Goal: Task Accomplishment & Management: Manage account settings

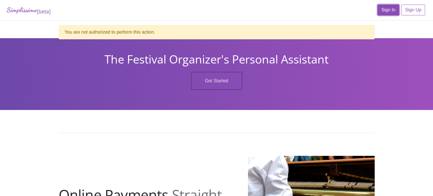
click at [387, 8] on link "Sign In" at bounding box center [389, 10] width 22 height 11
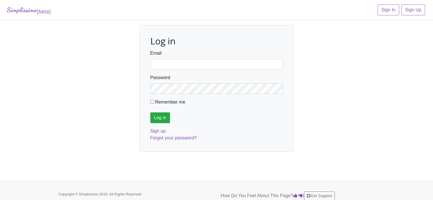
type input "fortworthmta@gmail.com"
click at [158, 118] on input "Log in" at bounding box center [160, 117] width 20 height 11
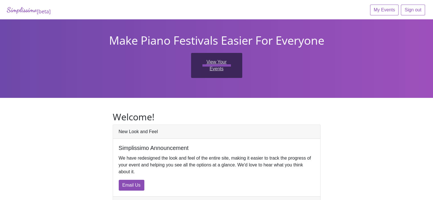
click at [218, 62] on link "View Your Events" at bounding box center [216, 65] width 51 height 25
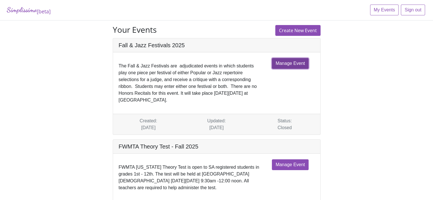
click at [288, 63] on link "Manage Event" at bounding box center [290, 63] width 37 height 11
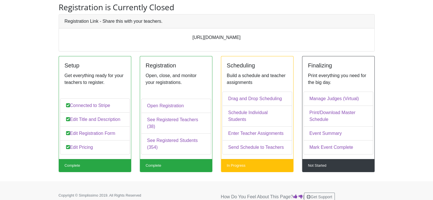
scroll to position [43, 0]
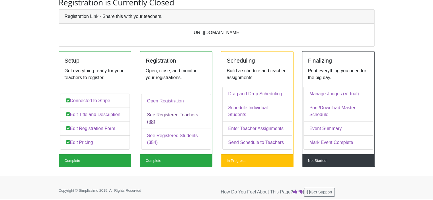
click at [174, 122] on link "See Registered Teachers (38)" at bounding box center [176, 118] width 70 height 21
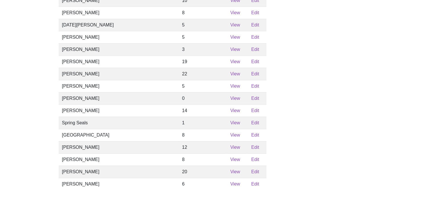
scroll to position [342, 0]
click at [251, 101] on link "Edit" at bounding box center [255, 99] width 8 height 5
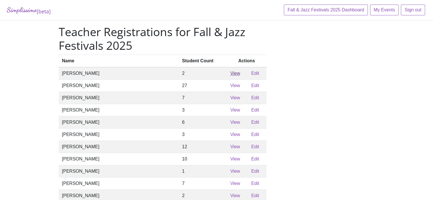
click at [230, 76] on link "View" at bounding box center [235, 73] width 10 height 5
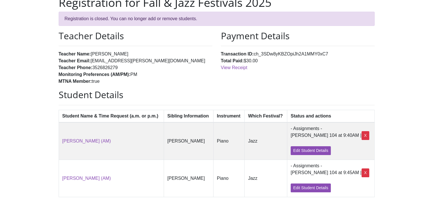
scroll to position [28, 0]
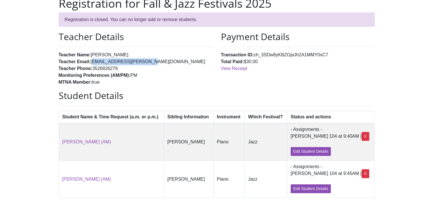
drag, startPoint x: 138, startPoint y: 61, endPoint x: 90, endPoint y: 62, distance: 48.1
click at [90, 62] on li "Teacher Email: [EMAIL_ADDRESS][PERSON_NAME][DOMAIN_NAME]" at bounding box center [136, 61] width 154 height 7
copy li "[EMAIL_ADDRESS][PERSON_NAME][DOMAIN_NAME]"
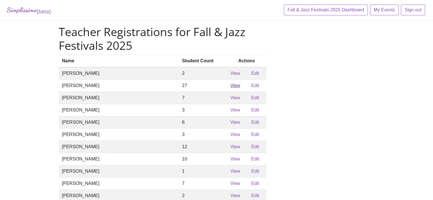
click at [230, 88] on link "View" at bounding box center [235, 85] width 10 height 5
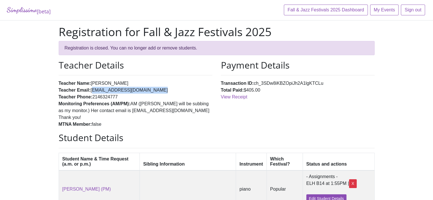
drag, startPoint x: 151, startPoint y: 90, endPoint x: 90, endPoint y: 89, distance: 61.5
click at [90, 89] on li "Teacher Email: [PERSON_NAME][EMAIL_ADDRESS][DOMAIN_NAME]" at bounding box center [136, 90] width 154 height 7
copy li "[EMAIL_ADDRESS][DOMAIN_NAME]"
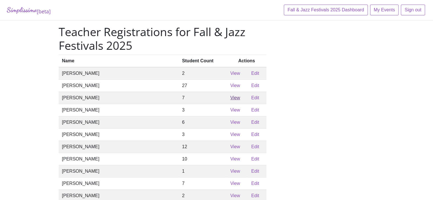
click at [230, 100] on link "View" at bounding box center [235, 97] width 10 height 5
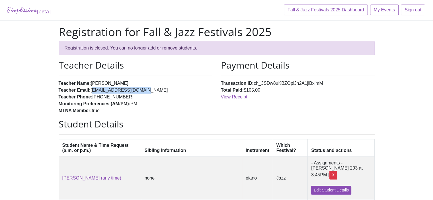
drag, startPoint x: 140, startPoint y: 90, endPoint x: 91, endPoint y: 91, distance: 49.3
click at [91, 91] on li "Teacher Email: [EMAIL_ADDRESS][DOMAIN_NAME]" at bounding box center [136, 90] width 154 height 7
copy li "[EMAIL_ADDRESS][DOMAIN_NAME]"
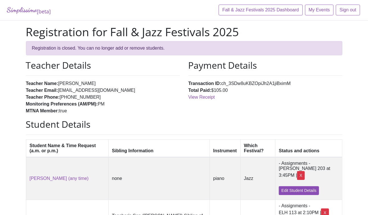
click at [178, 183] on td "none" at bounding box center [158, 178] width 101 height 43
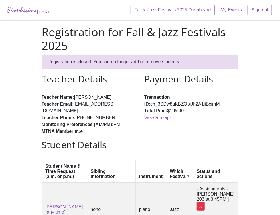
drag, startPoint x: 93, startPoint y: 11, endPoint x: 109, endPoint y: 11, distance: 15.9
click at [109, 11] on div "Simplissimo [beta] Fall & Jazz Festivals 2025 Dashboard My Events Sign out" at bounding box center [140, 10] width 280 height 21
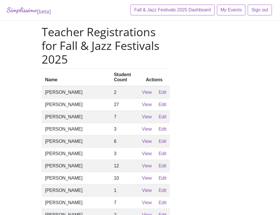
click at [42, 27] on h1 "Teacher Registrations for Fall & Jazz Festivals 2025" at bounding box center [106, 45] width 128 height 41
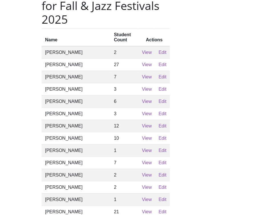
scroll to position [43, 0]
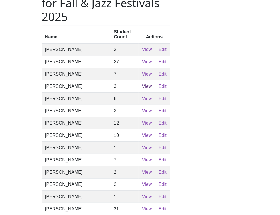
click at [147, 84] on link "View" at bounding box center [147, 86] width 10 height 5
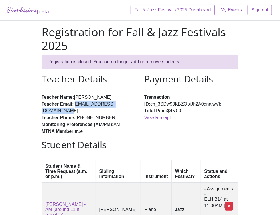
drag, startPoint x: 97, startPoint y: 89, endPoint x: 40, endPoint y: 91, distance: 57.0
click at [42, 101] on li "Teacher Email: [EMAIL_ADDRESS][DOMAIN_NAME]" at bounding box center [89, 108] width 94 height 14
copy li "[EMAIL_ADDRESS][DOMAIN_NAME]"
click at [37, 73] on div "Teacher Details Teacher Name: [PERSON_NAME] Teacher Email: [EMAIL_ADDRESS][DOMA…" at bounding box center [88, 106] width 103 height 66
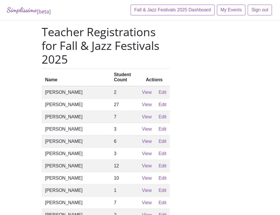
scroll to position [43, 0]
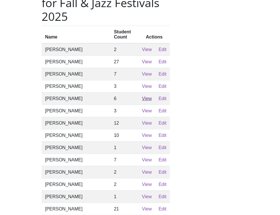
click at [147, 96] on link "View" at bounding box center [147, 98] width 10 height 5
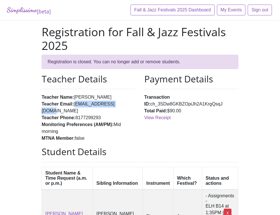
drag, startPoint x: 86, startPoint y: 90, endPoint x: 39, endPoint y: 90, distance: 46.4
click at [42, 101] on li "Teacher Email: [EMAIL_ADDRESS][DOMAIN_NAME]" at bounding box center [89, 108] width 94 height 14
copy li "[EMAIL_ADDRESS][DOMAIN_NAME]"
click at [42, 73] on h2 "Teacher Details" at bounding box center [89, 78] width 94 height 11
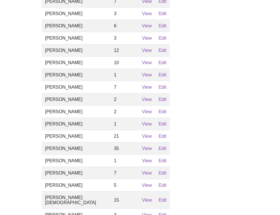
scroll to position [121, 0]
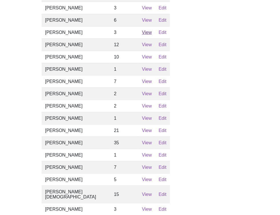
click at [146, 30] on link "View" at bounding box center [147, 32] width 10 height 5
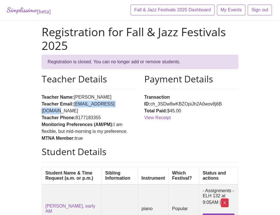
drag, startPoint x: 89, startPoint y: 91, endPoint x: 39, endPoint y: 91, distance: 49.5
click at [42, 101] on li "Teacher Email: [EMAIL_ADDRESS][DOMAIN_NAME]" at bounding box center [89, 108] width 94 height 14
copy li "[EMAIL_ADDRESS][DOMAIN_NAME]"
click at [37, 76] on div "Teacher Details Teacher Name: [PERSON_NAME] Teacher Email: [EMAIL_ADDRESS][DOMA…" at bounding box center [88, 109] width 103 height 73
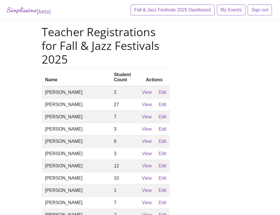
scroll to position [121, 0]
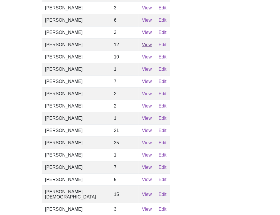
click at [148, 42] on link "View" at bounding box center [147, 44] width 10 height 5
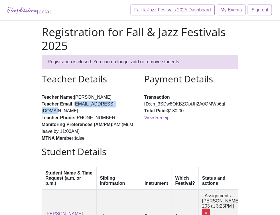
drag, startPoint x: 86, startPoint y: 90, endPoint x: 46, endPoint y: 89, distance: 40.4
click at [42, 101] on li "Teacher Email: [EMAIL_ADDRESS][DOMAIN_NAME]" at bounding box center [89, 108] width 94 height 14
click at [97, 114] on li "Teacher Phone: [PHONE_NUMBER]" at bounding box center [89, 117] width 94 height 7
drag, startPoint x: 87, startPoint y: 91, endPoint x: 41, endPoint y: 89, distance: 45.6
click at [42, 101] on li "Teacher Email: [EMAIL_ADDRESS][DOMAIN_NAME]" at bounding box center [89, 108] width 94 height 14
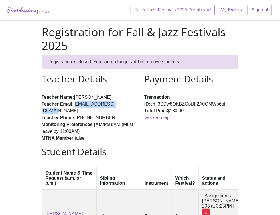
copy li "[EMAIL_ADDRESS][DOMAIN_NAME]"
click at [49, 73] on h2 "Teacher Details" at bounding box center [89, 78] width 94 height 11
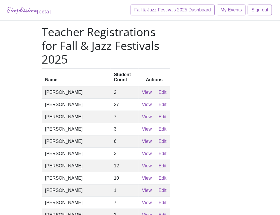
scroll to position [121, 0]
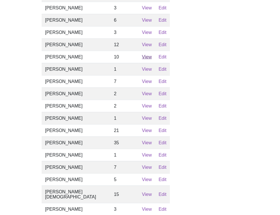
click at [145, 54] on link "View" at bounding box center [147, 56] width 10 height 5
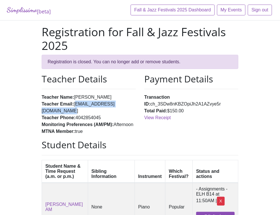
drag, startPoint x: 102, startPoint y: 90, endPoint x: 42, endPoint y: 90, distance: 60.4
click at [42, 101] on li "Teacher Email: [PERSON_NAME][EMAIL_ADDRESS][DOMAIN_NAME]" at bounding box center [89, 108] width 94 height 14
click at [111, 114] on li "Teacher Phone: [PHONE_NUMBER]" at bounding box center [89, 117] width 94 height 7
drag, startPoint x: 102, startPoint y: 91, endPoint x: 40, endPoint y: 92, distance: 62.1
click at [42, 101] on li "Teacher Email: [PERSON_NAME][EMAIL_ADDRESS][DOMAIN_NAME]" at bounding box center [89, 108] width 94 height 14
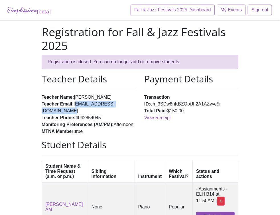
copy li "[EMAIL_ADDRESS][DOMAIN_NAME]"
click at [37, 73] on div "Teacher Details Teacher Name: [PERSON_NAME] Teacher Email: [PERSON_NAME][EMAIL_…" at bounding box center [88, 106] width 103 height 66
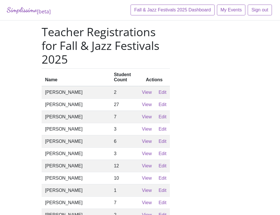
scroll to position [121, 0]
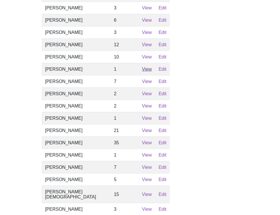
click at [145, 67] on link "View" at bounding box center [147, 69] width 10 height 5
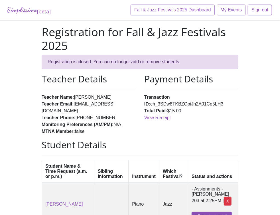
drag, startPoint x: 39, startPoint y: 91, endPoint x: 117, endPoint y: 91, distance: 78.3
click at [117, 101] on li "Teacher Email: [EMAIL_ADDRESS][DOMAIN_NAME]" at bounding box center [89, 108] width 94 height 14
copy li "[EMAIL_ADDRESS][DOMAIN_NAME]"
click at [37, 73] on div "Teacher Details Teacher Name: [PERSON_NAME] Teacher Email: [EMAIL_ADDRESS][DOMA…" at bounding box center [88, 106] width 103 height 66
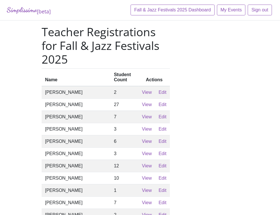
scroll to position [121, 0]
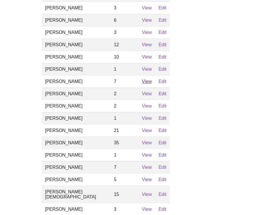
click at [144, 79] on link "View" at bounding box center [147, 81] width 10 height 5
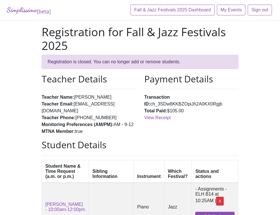
drag, startPoint x: 110, startPoint y: 91, endPoint x: 40, endPoint y: 90, distance: 70.6
click at [42, 101] on li "Teacher Email: [EMAIL_ADDRESS][DOMAIN_NAME]" at bounding box center [89, 108] width 94 height 14
copy li "[EMAIL_ADDRESS][DOMAIN_NAME]"
click at [42, 129] on strong "MTNA Member:" at bounding box center [58, 131] width 33 height 5
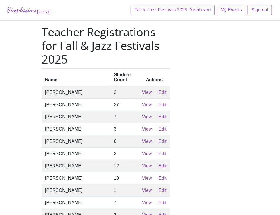
scroll to position [121, 0]
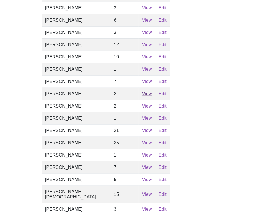
click at [144, 91] on link "View" at bounding box center [147, 93] width 10 height 5
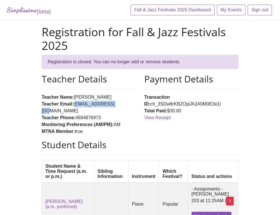
drag, startPoint x: 83, startPoint y: 90, endPoint x: 40, endPoint y: 91, distance: 43.3
click at [42, 101] on li "Teacher Email: [EMAIL_ADDRESS][DOMAIN_NAME]" at bounding box center [89, 108] width 94 height 14
drag, startPoint x: 32, startPoint y: 97, endPoint x: 31, endPoint y: 94, distance: 3.2
click at [42, 115] on strong "Teacher Phone:" at bounding box center [59, 117] width 34 height 5
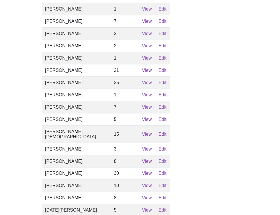
scroll to position [185, 0]
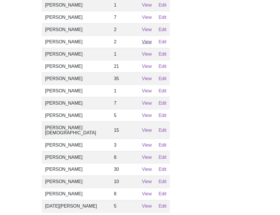
click at [147, 39] on link "View" at bounding box center [147, 41] width 10 height 5
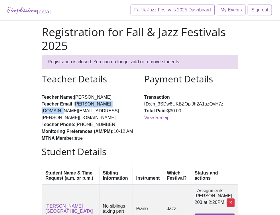
drag, startPoint x: 81, startPoint y: 90, endPoint x: 40, endPoint y: 92, distance: 41.3
click at [42, 101] on li "Teacher Email: [PERSON_NAME][DOMAIN_NAME][EMAIL_ADDRESS][PERSON_NAME][DOMAIN_NA…" at bounding box center [89, 111] width 94 height 21
drag, startPoint x: 38, startPoint y: 74, endPoint x: 38, endPoint y: 69, distance: 5.1
click at [38, 74] on div "Teacher Details Teacher Name: [PERSON_NAME] Teacher Email: [PERSON_NAME][DOMAIN…" at bounding box center [88, 109] width 103 height 73
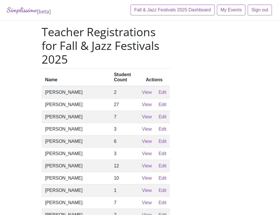
scroll to position [185, 0]
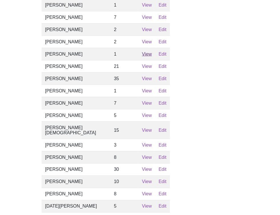
click at [143, 52] on link "View" at bounding box center [147, 54] width 10 height 5
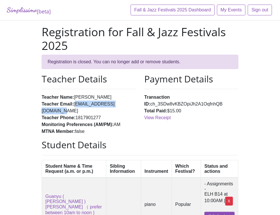
drag, startPoint x: 40, startPoint y: 91, endPoint x: 93, endPoint y: 88, distance: 53.0
click at [93, 101] on li "Teacher Email: [EMAIL_ADDRESS][DOMAIN_NAME]" at bounding box center [89, 108] width 94 height 14
click at [42, 122] on strong "Monitoring Preferences (AM/PM):" at bounding box center [78, 124] width 72 height 5
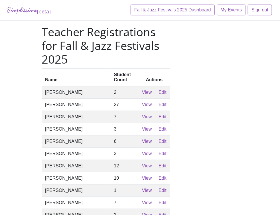
scroll to position [185, 0]
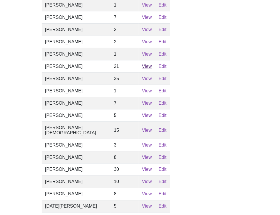
click at [142, 64] on link "View" at bounding box center [147, 66] width 10 height 5
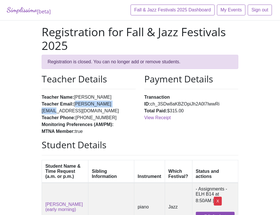
drag, startPoint x: 77, startPoint y: 90, endPoint x: 39, endPoint y: 92, distance: 38.2
click at [42, 101] on li "Teacher Email: [PERSON_NAME][EMAIL_ADDRESS][DOMAIN_NAME]" at bounding box center [89, 108] width 94 height 14
click at [42, 129] on strong "MTNA Member:" at bounding box center [58, 131] width 33 height 5
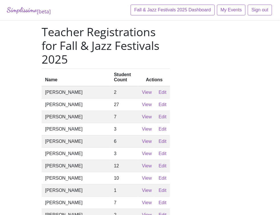
scroll to position [185, 0]
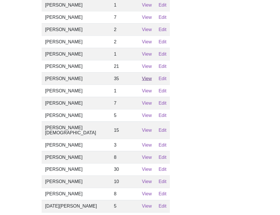
click at [143, 76] on link "View" at bounding box center [147, 78] width 10 height 5
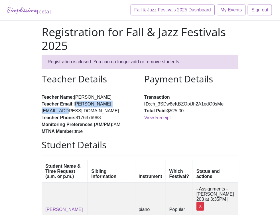
drag, startPoint x: 39, startPoint y: 90, endPoint x: 90, endPoint y: 91, distance: 51.0
click at [90, 101] on li "Teacher Email: [PERSON_NAME][EMAIL_ADDRESS][DOMAIN_NAME]" at bounding box center [89, 108] width 94 height 14
click at [37, 74] on div "Teacher Details Teacher Name: [PERSON_NAME] Teacher Email: [PERSON_NAME][EMAIL_…" at bounding box center [88, 106] width 103 height 66
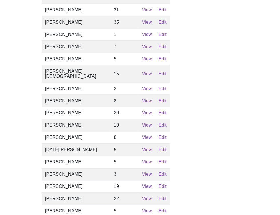
scroll to position [242, 0]
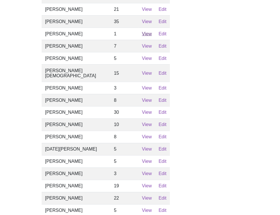
click at [145, 31] on link "View" at bounding box center [147, 33] width 10 height 5
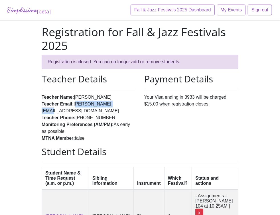
drag, startPoint x: 78, startPoint y: 90, endPoint x: 40, endPoint y: 91, distance: 38.5
click at [42, 101] on li "Teacher Email: [PERSON_NAME][EMAIL_ADDRESS][DOMAIN_NAME]" at bounding box center [89, 108] width 94 height 14
click at [37, 75] on div "Teacher Details Teacher Name: [PERSON_NAME] Teacher Email: [PERSON_NAME][EMAIL_…" at bounding box center [88, 109] width 103 height 73
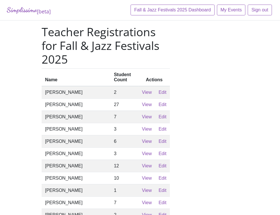
scroll to position [242, 0]
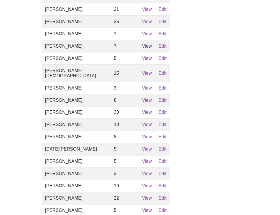
click at [144, 44] on link "View" at bounding box center [147, 46] width 10 height 5
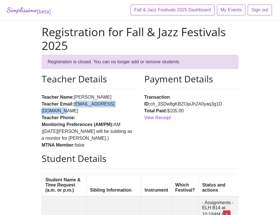
drag, startPoint x: 40, startPoint y: 89, endPoint x: 92, endPoint y: 89, distance: 52.7
click at [92, 101] on li "Teacher Email: [EMAIL_ADDRESS][DOMAIN_NAME]" at bounding box center [89, 108] width 94 height 14
click at [42, 73] on h2 "Teacher Details" at bounding box center [89, 78] width 94 height 11
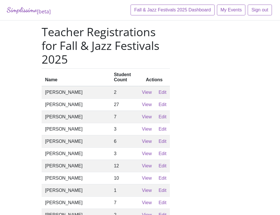
scroll to position [242, 0]
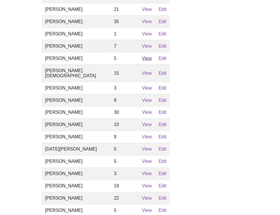
click at [148, 57] on link "View" at bounding box center [147, 58] width 10 height 5
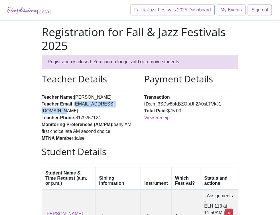
drag, startPoint x: 39, startPoint y: 89, endPoint x: 105, endPoint y: 89, distance: 66.3
click at [105, 101] on li "Teacher Email: [EMAIL_ADDRESS][DOMAIN_NAME]" at bounding box center [89, 108] width 94 height 14
drag, startPoint x: 24, startPoint y: 71, endPoint x: 26, endPoint y: 64, distance: 7.7
click at [37, 73] on div "Teacher Details Teacher Name: [PERSON_NAME] Teacher Email: [EMAIL_ADDRESS][DOMA…" at bounding box center [88, 109] width 103 height 73
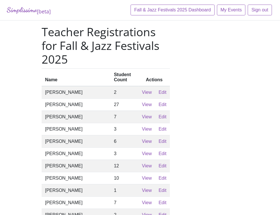
scroll to position [242, 0]
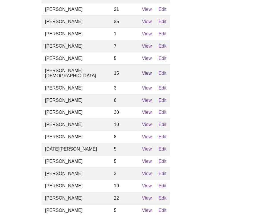
click at [144, 71] on link "View" at bounding box center [147, 73] width 10 height 5
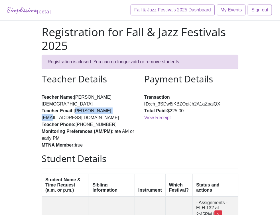
drag, startPoint x: 39, startPoint y: 90, endPoint x: 79, endPoint y: 90, distance: 40.1
click at [79, 107] on li "Teacher Email: [PERSON_NAME][EMAIL_ADDRESS][DOMAIN_NAME]" at bounding box center [89, 114] width 94 height 14
drag, startPoint x: 23, startPoint y: 89, endPoint x: 23, endPoint y: 83, distance: 5.7
click at [42, 108] on strong "Teacher Email:" at bounding box center [58, 110] width 32 height 5
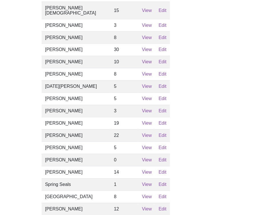
scroll to position [313, 0]
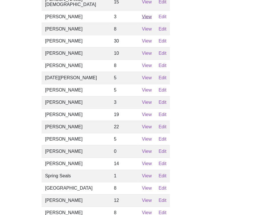
click at [143, 14] on link "View" at bounding box center [147, 16] width 10 height 5
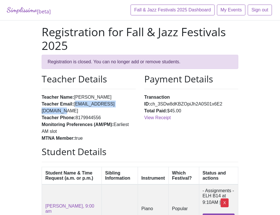
drag, startPoint x: 39, startPoint y: 89, endPoint x: 94, endPoint y: 90, distance: 55.0
click at [94, 101] on li "Teacher Email: [EMAIL_ADDRESS][DOMAIN_NAME]" at bounding box center [89, 108] width 94 height 14
drag, startPoint x: 41, startPoint y: 108, endPoint x: 34, endPoint y: 103, distance: 8.8
click at [42, 136] on strong "MTNA Member:" at bounding box center [58, 138] width 33 height 5
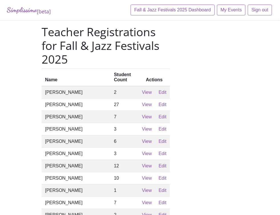
scroll to position [313, 0]
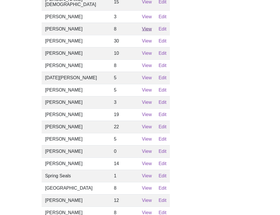
click at [146, 26] on link "View" at bounding box center [147, 28] width 10 height 5
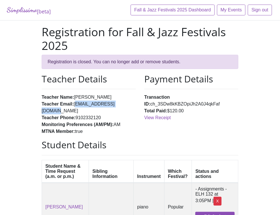
drag, startPoint x: 39, startPoint y: 90, endPoint x: 92, endPoint y: 88, distance: 52.7
click at [92, 101] on li "Teacher Email: [EMAIL_ADDRESS][DOMAIN_NAME]" at bounding box center [89, 108] width 94 height 14
click at [37, 114] on div "Teacher Details Teacher Name: [PERSON_NAME] Teacher Email: [EMAIL_ADDRESS][DOMA…" at bounding box center [88, 106] width 103 height 66
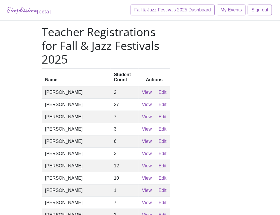
scroll to position [313, 0]
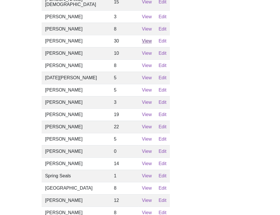
click at [143, 40] on link "View" at bounding box center [147, 41] width 10 height 5
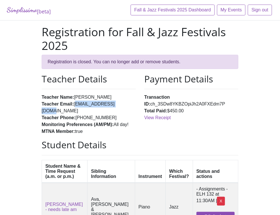
drag, startPoint x: 87, startPoint y: 91, endPoint x: 39, endPoint y: 92, distance: 47.9
click at [42, 101] on li "Teacher Email: [EMAIL_ADDRESS][DOMAIN_NAME]" at bounding box center [89, 108] width 94 height 14
click at [37, 74] on div "Teacher Details Teacher Name: [PERSON_NAME] Teacher Email: [EMAIL_ADDRESS][DOMA…" at bounding box center [88, 106] width 103 height 66
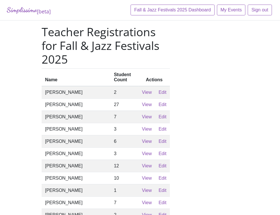
scroll to position [313, 0]
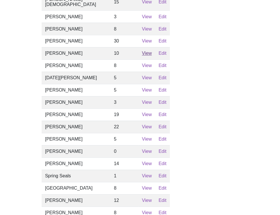
click at [144, 51] on link "View" at bounding box center [147, 53] width 10 height 5
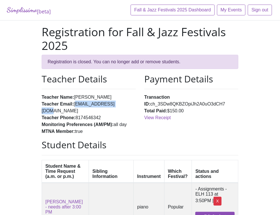
drag, startPoint x: 79, startPoint y: 89, endPoint x: 40, endPoint y: 89, distance: 38.7
click at [42, 101] on li "Teacher Email: [EMAIL_ADDRESS][DOMAIN_NAME]" at bounding box center [89, 108] width 94 height 14
drag, startPoint x: 22, startPoint y: 96, endPoint x: 27, endPoint y: 87, distance: 10.6
click at [42, 115] on strong "Teacher Phone:" at bounding box center [59, 117] width 34 height 5
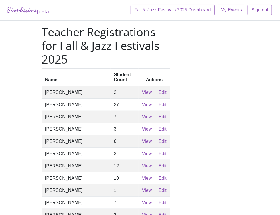
scroll to position [313, 0]
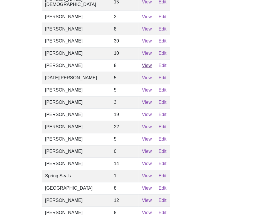
click at [143, 67] on link "View" at bounding box center [147, 65] width 10 height 5
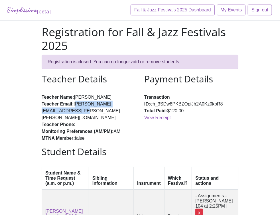
drag, startPoint x: 40, startPoint y: 91, endPoint x: 104, endPoint y: 90, distance: 64.4
click at [104, 101] on li "Teacher Email: [PERSON_NAME][EMAIL_ADDRESS][PERSON_NAME][PERSON_NAME][DOMAIN_NA…" at bounding box center [89, 111] width 94 height 21
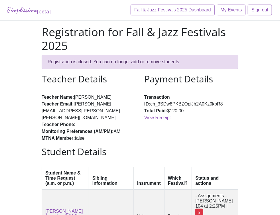
click at [42, 129] on strong "Monitoring Preferences (AM/PM):" at bounding box center [78, 131] width 72 height 5
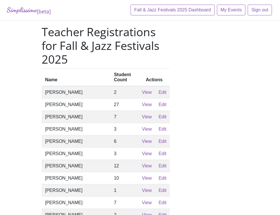
scroll to position [313, 0]
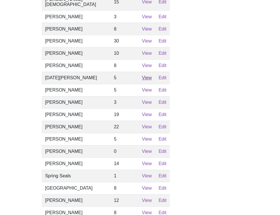
click at [146, 79] on link "View" at bounding box center [147, 77] width 10 height 5
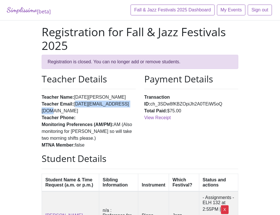
drag, startPoint x: 39, startPoint y: 90, endPoint x: 92, endPoint y: 89, distance: 53.5
click at [92, 101] on li "Teacher Email: [DATE][EMAIL_ADDRESS][DOMAIN_NAME]" at bounding box center [89, 108] width 94 height 14
click at [42, 73] on h2 "Teacher Details" at bounding box center [89, 78] width 94 height 11
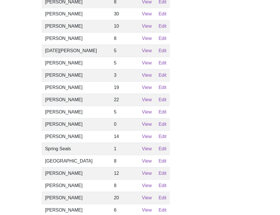
scroll to position [363, 0]
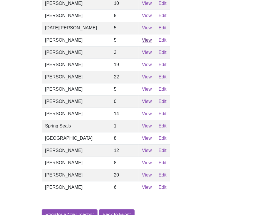
click at [146, 42] on link "View" at bounding box center [147, 40] width 10 height 5
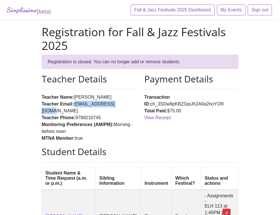
drag, startPoint x: 39, startPoint y: 90, endPoint x: 87, endPoint y: 91, distance: 47.9
click at [87, 101] on li "Teacher Email: [EMAIL_ADDRESS][DOMAIN_NAME]" at bounding box center [89, 108] width 94 height 14
click at [42, 122] on strong "Monitoring Preferences (AM/PM):" at bounding box center [78, 124] width 72 height 5
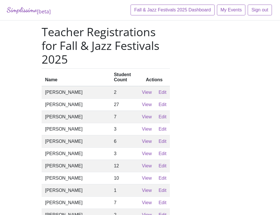
scroll to position [363, 0]
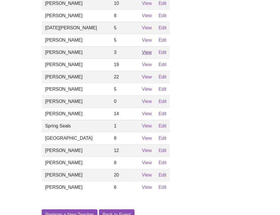
click at [143, 55] on link "View" at bounding box center [147, 52] width 10 height 5
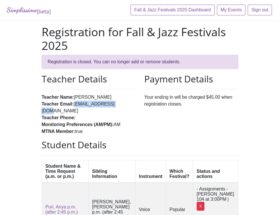
drag, startPoint x: 40, startPoint y: 91, endPoint x: 78, endPoint y: 93, distance: 38.2
click at [78, 101] on li "Teacher Email: [EMAIL_ADDRESS][DOMAIN_NAME]" at bounding box center [89, 108] width 94 height 14
click at [43, 122] on strong "Monitoring Preferences (AM/PM):" at bounding box center [78, 124] width 72 height 5
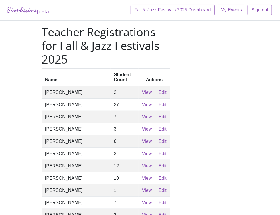
scroll to position [363, 0]
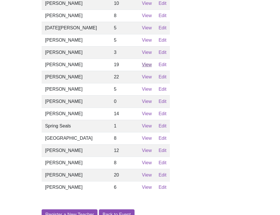
click at [144, 67] on link "View" at bounding box center [147, 64] width 10 height 5
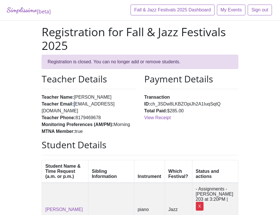
click at [42, 101] on li "Teacher Email: [EMAIL_ADDRESS][DOMAIN_NAME]" at bounding box center [89, 108] width 94 height 14
drag, startPoint x: 39, startPoint y: 91, endPoint x: 72, endPoint y: 92, distance: 33.3
click at [72, 101] on li "Teacher Email: [EMAIL_ADDRESS][DOMAIN_NAME]" at bounding box center [89, 108] width 94 height 14
click at [37, 73] on div "Teacher Details Teacher Name: [PERSON_NAME] Teacher Email: [PERSON_NAME][EMAIL_…" at bounding box center [88, 106] width 103 height 66
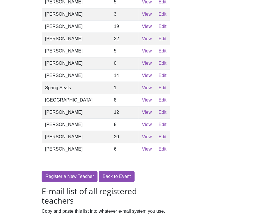
scroll to position [427, 0]
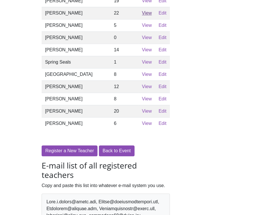
click at [143, 15] on link "View" at bounding box center [147, 13] width 10 height 5
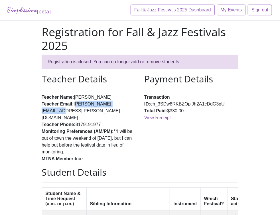
drag, startPoint x: 39, startPoint y: 90, endPoint x: 85, endPoint y: 90, distance: 46.1
click at [85, 101] on li "Teacher Email: [PERSON_NAME][EMAIL_ADDRESS][PERSON_NAME][DOMAIN_NAME]" at bounding box center [89, 111] width 94 height 21
drag, startPoint x: 30, startPoint y: 103, endPoint x: 31, endPoint y: 91, distance: 11.7
click at [42, 129] on strong "Monitoring Preferences (AM/PM):" at bounding box center [78, 131] width 72 height 5
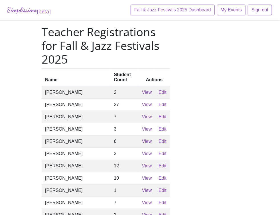
scroll to position [427, 0]
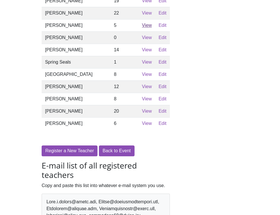
click at [144, 28] on link "View" at bounding box center [147, 25] width 10 height 5
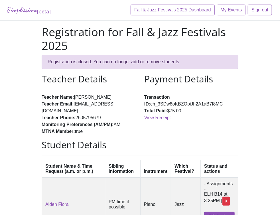
drag, startPoint x: 39, startPoint y: 90, endPoint x: 114, endPoint y: 92, distance: 75.2
click at [114, 101] on li "Teacher Email: [EMAIL_ADDRESS][DOMAIN_NAME]" at bounding box center [89, 108] width 94 height 14
drag, startPoint x: 32, startPoint y: 104, endPoint x: 32, endPoint y: 100, distance: 3.7
click at [42, 122] on strong "Monitoring Preferences (AM/PM):" at bounding box center [78, 124] width 72 height 5
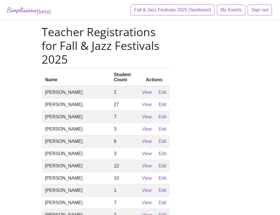
scroll to position [427, 0]
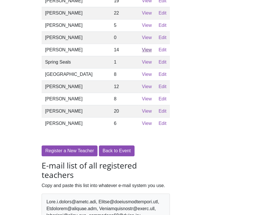
click at [145, 52] on link "View" at bounding box center [147, 49] width 10 height 5
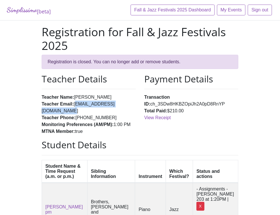
drag, startPoint x: 40, startPoint y: 90, endPoint x: 96, endPoint y: 90, distance: 56.1
click at [96, 101] on li "Teacher Email: [PERSON_NAME][EMAIL_ADDRESS][DOMAIN_NAME]" at bounding box center [89, 108] width 94 height 14
click at [42, 129] on strong "MTNA Member:" at bounding box center [58, 131] width 33 height 5
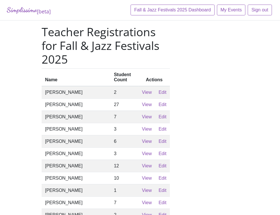
scroll to position [427, 0]
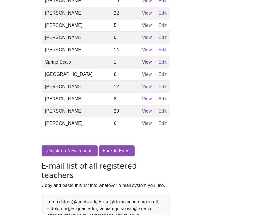
click at [145, 64] on link "View" at bounding box center [147, 62] width 10 height 5
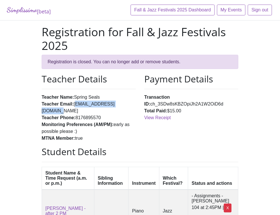
drag, startPoint x: 39, startPoint y: 89, endPoint x: 89, endPoint y: 92, distance: 49.6
click at [89, 101] on li "Teacher Email: [EMAIL_ADDRESS][DOMAIN_NAME]" at bounding box center [89, 108] width 94 height 14
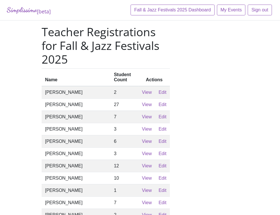
scroll to position [427, 0]
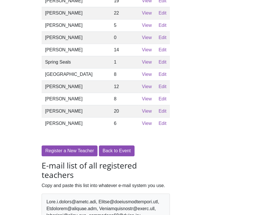
click at [42, 80] on td "[GEOGRAPHIC_DATA]" at bounding box center [76, 74] width 69 height 12
click at [145, 77] on link "View" at bounding box center [147, 74] width 10 height 5
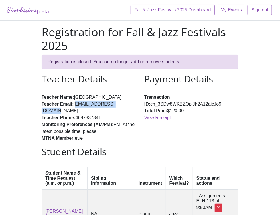
drag, startPoint x: 39, startPoint y: 90, endPoint x: 90, endPoint y: 91, distance: 50.7
click at [89, 94] on ul "Teacher Name: [GEOGRAPHIC_DATA] Teacher Email: [EMAIL_ADDRESS][DOMAIN_NAME] Tea…" at bounding box center [89, 118] width 94 height 48
click at [104, 101] on li "Teacher Email: [EMAIL_ADDRESS][DOMAIN_NAME]" at bounding box center [89, 108] width 94 height 14
drag, startPoint x: 40, startPoint y: 91, endPoint x: 90, endPoint y: 91, distance: 49.8
click at [89, 101] on li "Teacher Email: [EMAIL_ADDRESS][DOMAIN_NAME]" at bounding box center [89, 108] width 94 height 14
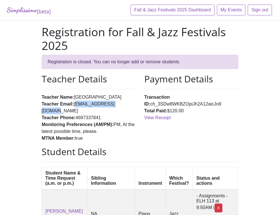
click at [42, 115] on strong "Teacher Phone:" at bounding box center [59, 117] width 34 height 5
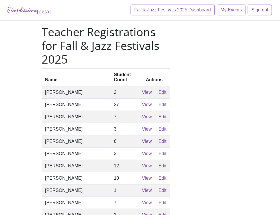
scroll to position [427, 0]
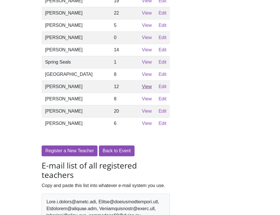
click at [147, 89] on link "View" at bounding box center [147, 86] width 10 height 5
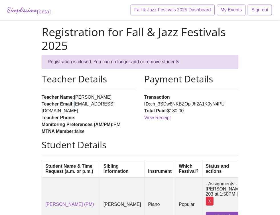
click at [42, 101] on li "Teacher Email: [EMAIL_ADDRESS][DOMAIN_NAME]" at bounding box center [89, 108] width 94 height 14
click at [51, 101] on li "Teacher Email: [EMAIL_ADDRESS][DOMAIN_NAME]" at bounding box center [89, 108] width 94 height 14
drag, startPoint x: 40, startPoint y: 91, endPoint x: 87, endPoint y: 93, distance: 46.4
click at [87, 101] on li "Teacher Email: [EMAIL_ADDRESS][DOMAIN_NAME]" at bounding box center [89, 108] width 94 height 14
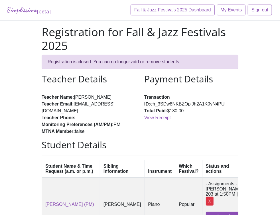
drag, startPoint x: 25, startPoint y: 98, endPoint x: 22, endPoint y: 85, distance: 13.3
click at [42, 115] on strong "Teacher Phone:" at bounding box center [59, 117] width 34 height 5
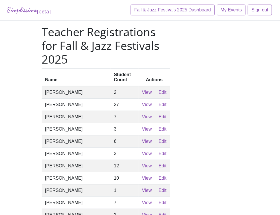
scroll to position [427, 0]
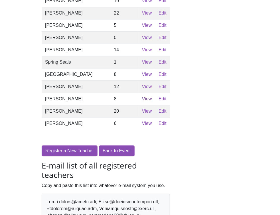
click at [145, 101] on link "View" at bounding box center [147, 98] width 10 height 5
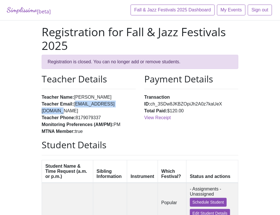
drag, startPoint x: 39, startPoint y: 90, endPoint x: 84, endPoint y: 90, distance: 45.6
click at [87, 101] on li "Teacher Email: [EMAIL_ADDRESS][DOMAIN_NAME]" at bounding box center [89, 108] width 94 height 14
click at [42, 122] on strong "Monitoring Preferences (AM/PM):" at bounding box center [78, 124] width 72 height 5
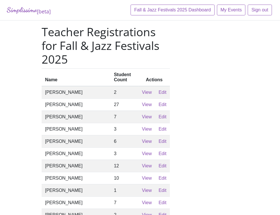
scroll to position [427, 0]
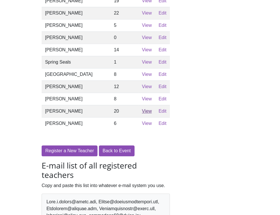
click at [145, 113] on link "View" at bounding box center [147, 110] width 10 height 5
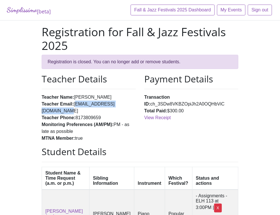
drag, startPoint x: 39, startPoint y: 90, endPoint x: 98, endPoint y: 90, distance: 58.4
click at [98, 101] on li "Teacher Email: [EMAIL_ADDRESS][DOMAIN_NAME]" at bounding box center [89, 108] width 94 height 14
click at [42, 115] on strong "Teacher Phone:" at bounding box center [59, 117] width 34 height 5
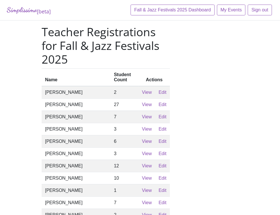
scroll to position [427, 0]
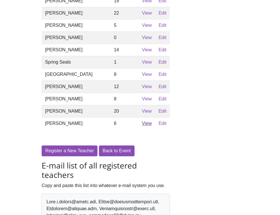
click at [145, 126] on link "View" at bounding box center [147, 123] width 10 height 5
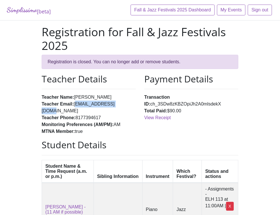
drag, startPoint x: 39, startPoint y: 90, endPoint x: 81, endPoint y: 89, distance: 42.1
click at [80, 101] on li "Teacher Email: [EMAIL_ADDRESS][DOMAIN_NAME]" at bounding box center [89, 108] width 94 height 14
click at [42, 122] on strong "Monitoring Preferences (AM/PM):" at bounding box center [78, 124] width 72 height 5
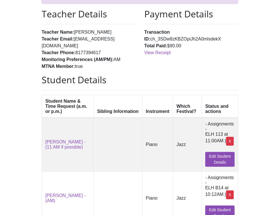
scroll to position [93, 0]
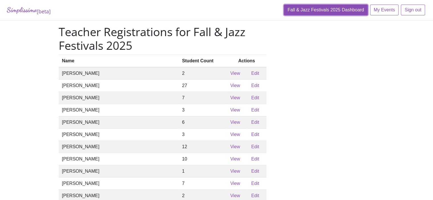
click at [340, 9] on link "Fall & Jazz Festivals 2025 Dashboard" at bounding box center [326, 10] width 84 height 11
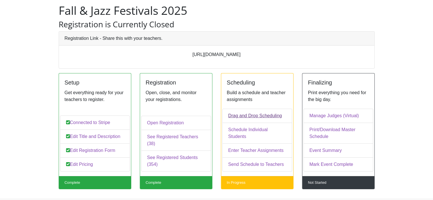
scroll to position [28, 0]
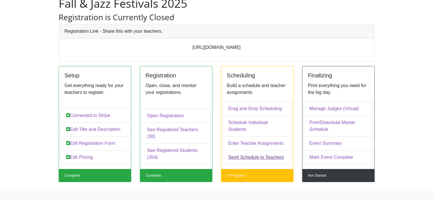
click at [252, 159] on link "Send Schedule to Teachers" at bounding box center [257, 157] width 70 height 14
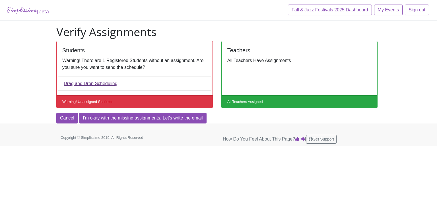
click at [67, 85] on link "Drag and Drop Scheduling" at bounding box center [135, 84] width 154 height 14
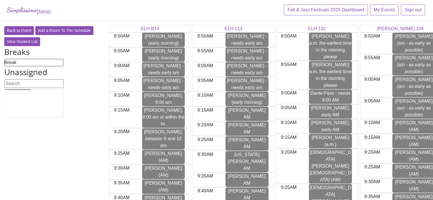
click at [21, 90] on div at bounding box center [33, 103] width 59 height 28
click at [23, 83] on input at bounding box center [33, 83] width 59 height 9
click at [90, 75] on div "Breaks Break Unassigned" at bounding box center [54, 82] width 108 height 71
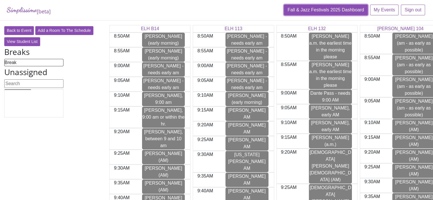
click at [317, 8] on link "Fall & Jazz Festivals 2025 Dashboard" at bounding box center [326, 10] width 84 height 11
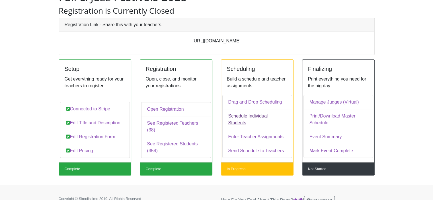
scroll to position [43, 0]
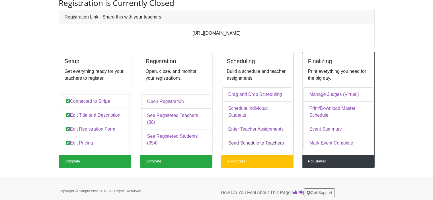
click at [249, 144] on link "Send Schedule to Teachers" at bounding box center [257, 143] width 70 height 14
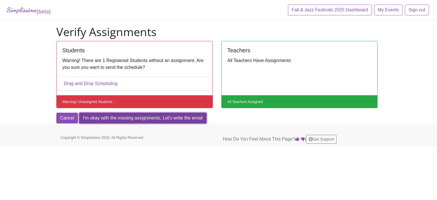
click at [120, 118] on link "I'm okay with the missing assignments, Let's write the email" at bounding box center [142, 118] width 127 height 11
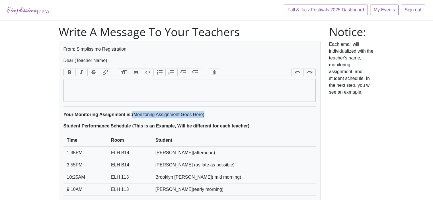
drag, startPoint x: 132, startPoint y: 114, endPoint x: 205, endPoint y: 117, distance: 73.0
click at [205, 117] on p "Your Monitoring Assignment is: (Monitoring Assignment Goes Here)" at bounding box center [189, 114] width 252 height 7
click at [320, 118] on div "From: Simplissimo Registration Dear (Teacher Name), Bold Italic Strikethrough L…" at bounding box center [190, 143] width 262 height 204
click at [69, 84] on trix-editor at bounding box center [189, 90] width 252 height 23
type trix-editor "<div>2</div>"
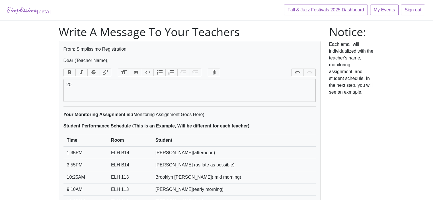
type trix-editor "<div>2</div>"
type trix-editor "<div>Thank you for entering your students in the 2025 Pop &amp; Jazz Festivals!…"
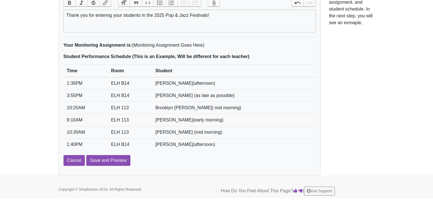
scroll to position [75, 0]
click at [103, 161] on input "Save and Preview" at bounding box center [108, 160] width 44 height 11
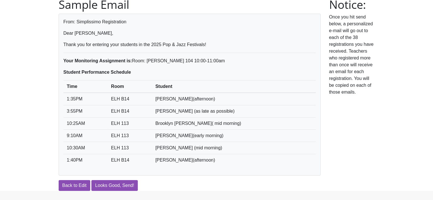
scroll to position [68, 0]
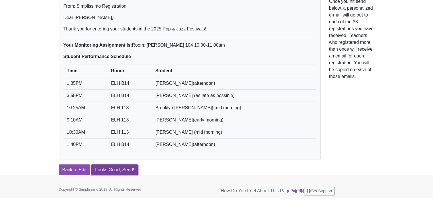
click at [125, 171] on link "Looks Good, Send!" at bounding box center [114, 170] width 46 height 11
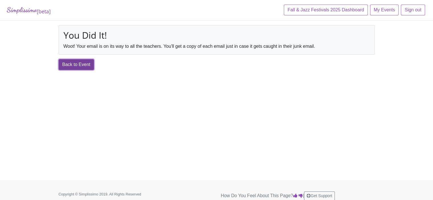
click at [78, 65] on link "Back to Event" at bounding box center [77, 64] width 36 height 11
